Goal: Navigation & Orientation: Find specific page/section

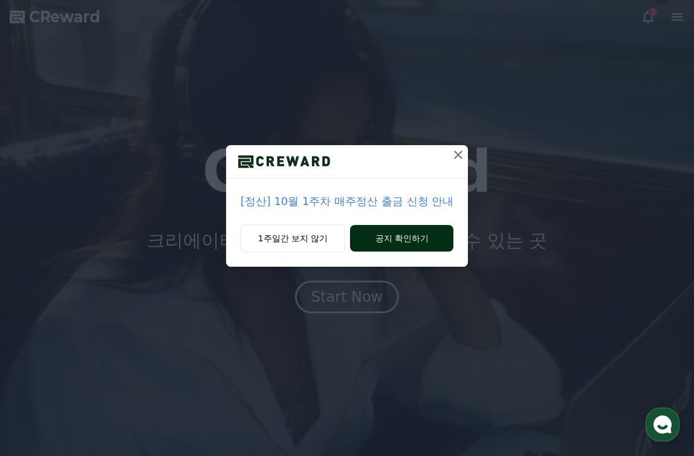
click at [380, 237] on button "공지 확인하기" at bounding box center [401, 238] width 103 height 27
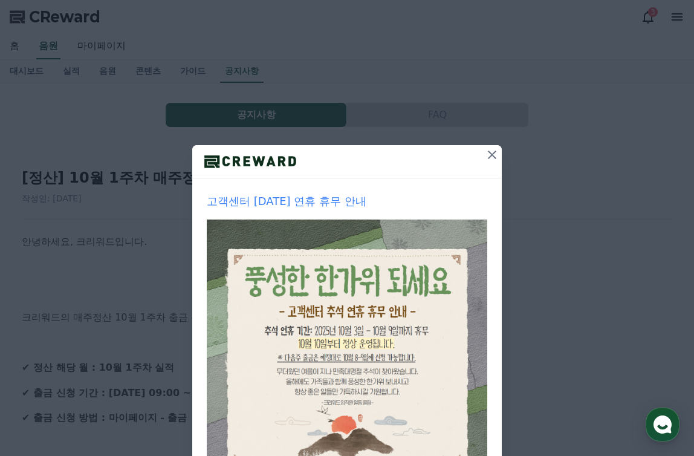
click at [493, 157] on icon at bounding box center [492, 154] width 15 height 15
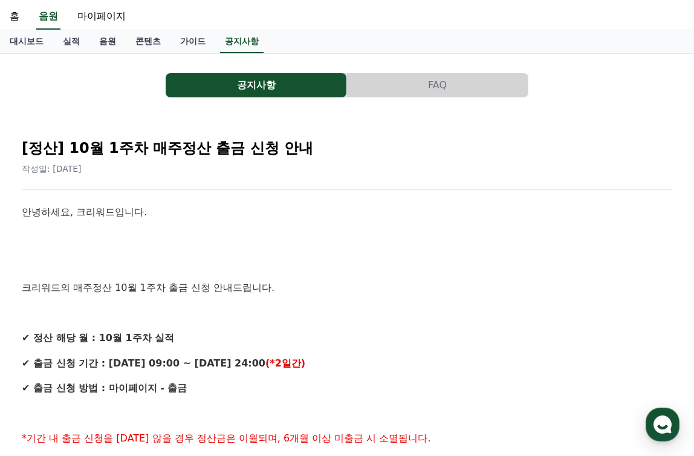
scroll to position [121, 0]
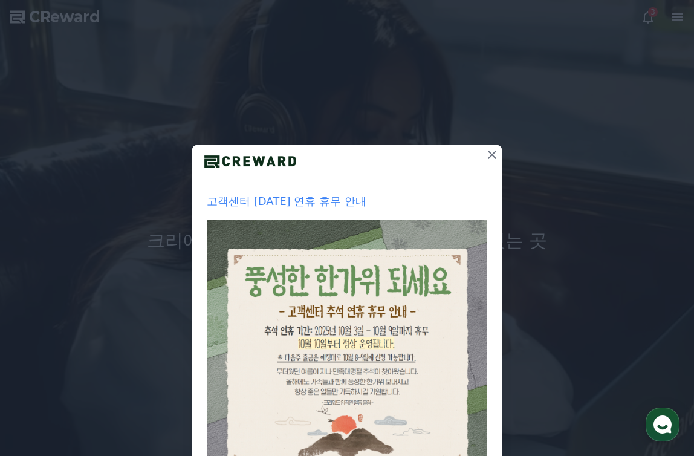
click at [485, 155] on icon at bounding box center [492, 154] width 15 height 15
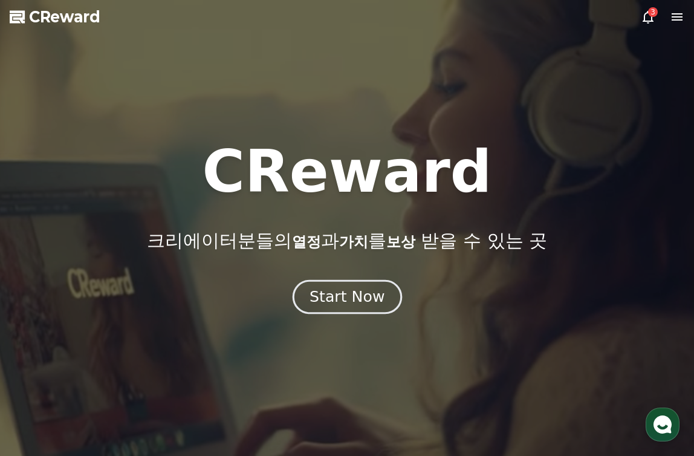
click at [358, 302] on div "Start Now" at bounding box center [346, 296] width 75 height 21
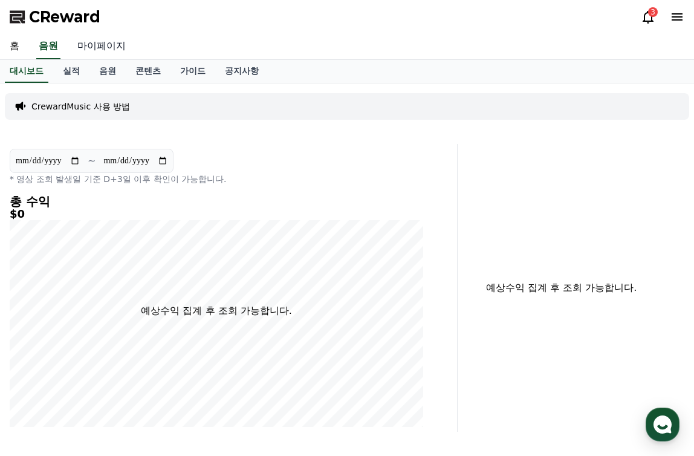
click at [112, 42] on link "마이페이지" at bounding box center [102, 46] width 68 height 25
select select "**********"
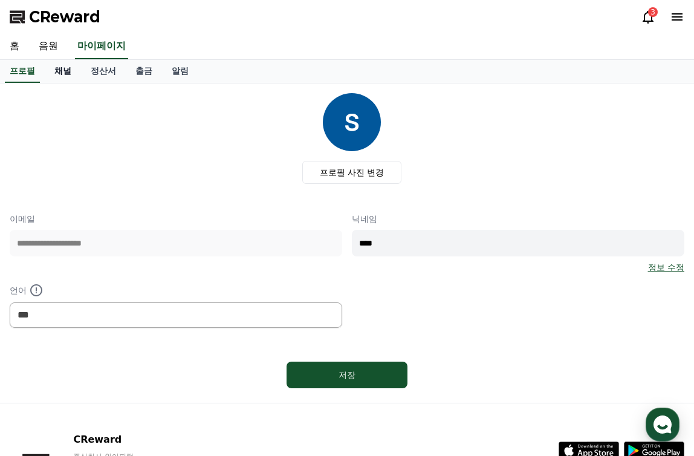
click at [71, 71] on link "채널" at bounding box center [63, 71] width 36 height 23
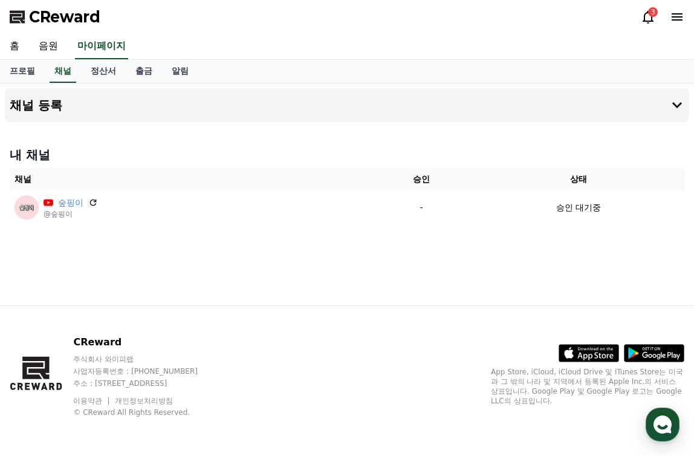
click at [648, 23] on icon at bounding box center [647, 17] width 11 height 13
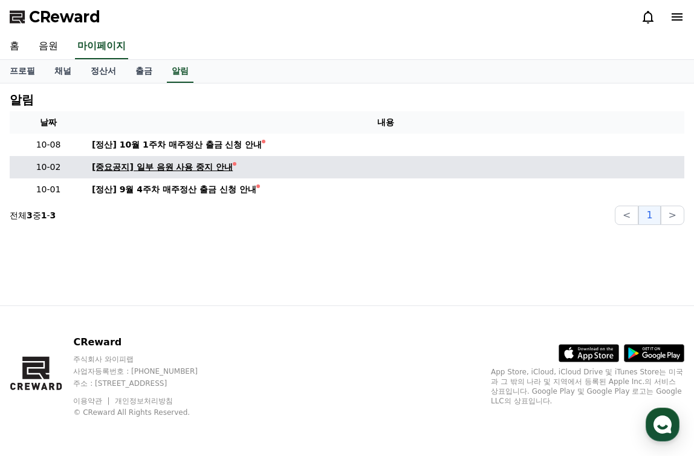
click at [225, 171] on div "[중요공지] 일부 음원 사용 중지 안내" at bounding box center [162, 167] width 141 height 13
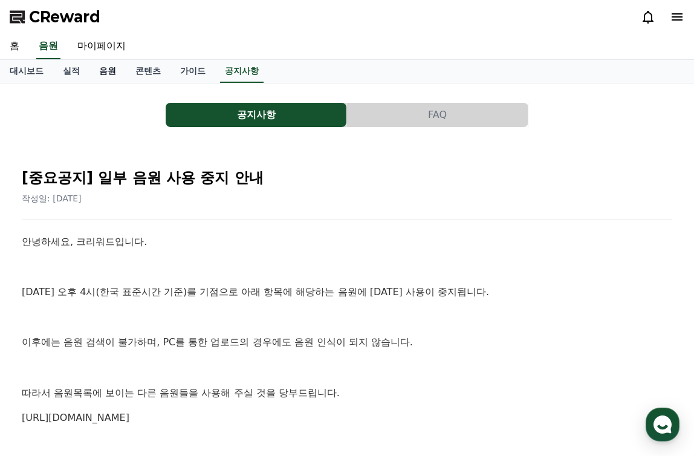
click at [110, 74] on link "음원" at bounding box center [107, 71] width 36 height 23
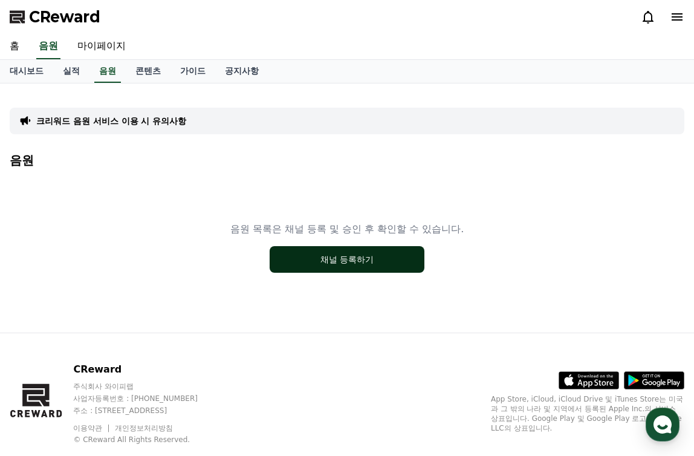
click at [323, 254] on button "채널 등록하기" at bounding box center [347, 259] width 155 height 27
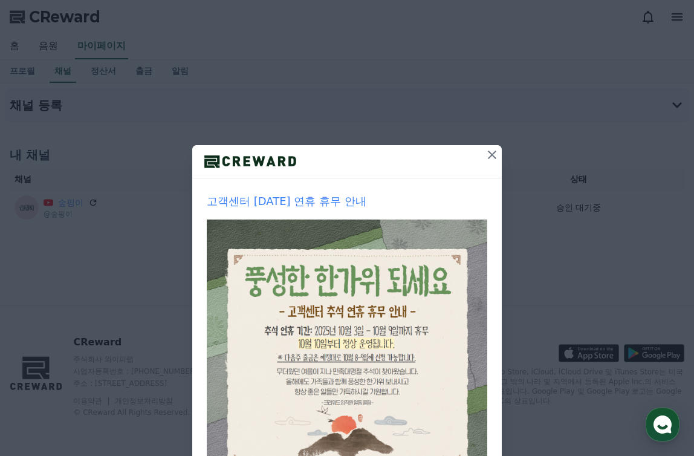
click at [485, 153] on icon at bounding box center [492, 154] width 15 height 15
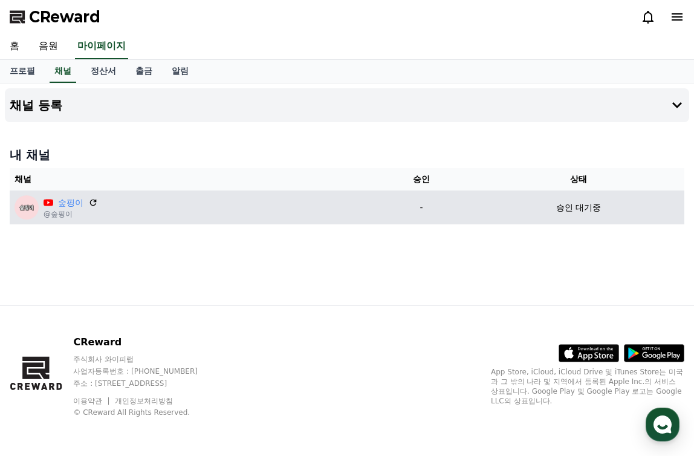
click at [448, 213] on p "-" at bounding box center [421, 207] width 93 height 13
click at [541, 209] on div "승인 대기중" at bounding box center [578, 207] width 202 height 13
click at [94, 198] on icon at bounding box center [93, 202] width 11 height 11
